Goal: Information Seeking & Learning: Learn about a topic

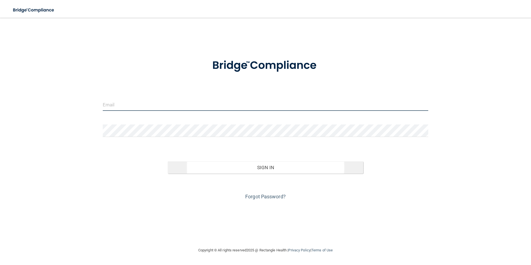
type input "[PERSON_NAME][EMAIL_ADDRESS][DOMAIN_NAME]"
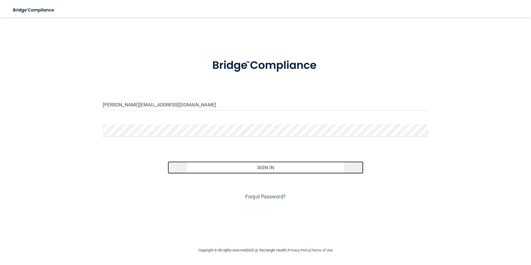
click at [241, 173] on button "Sign In" at bounding box center [266, 167] width 196 height 12
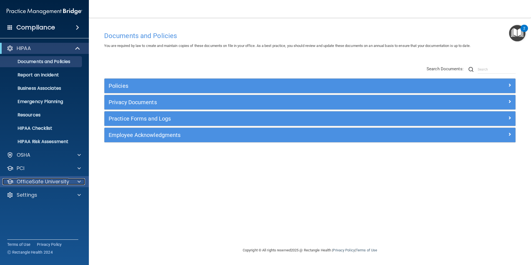
click at [61, 182] on p "OfficeSafe University" at bounding box center [43, 181] width 53 height 7
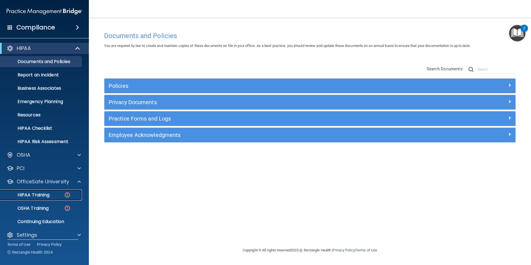
click at [46, 194] on p "HIPAA Training" at bounding box center [27, 195] width 46 height 6
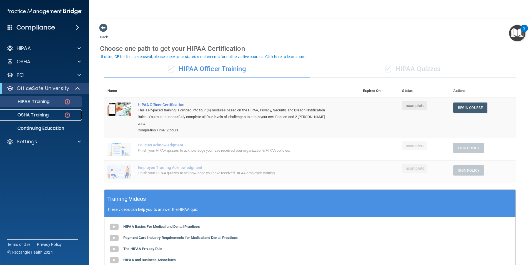
click at [43, 116] on p "OSHA Training" at bounding box center [26, 115] width 45 height 6
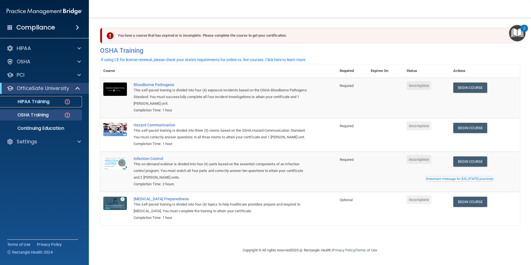
click at [36, 100] on p "HIPAA Training" at bounding box center [27, 102] width 46 height 6
